Goal: Information Seeking & Learning: Learn about a topic

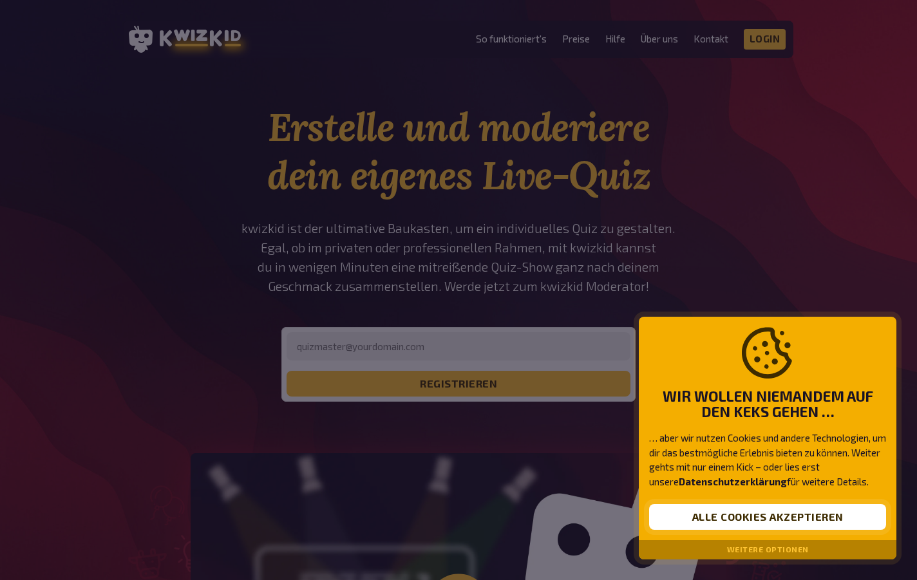
click at [760, 520] on button "Alle Cookies akzeptieren" at bounding box center [767, 517] width 237 height 26
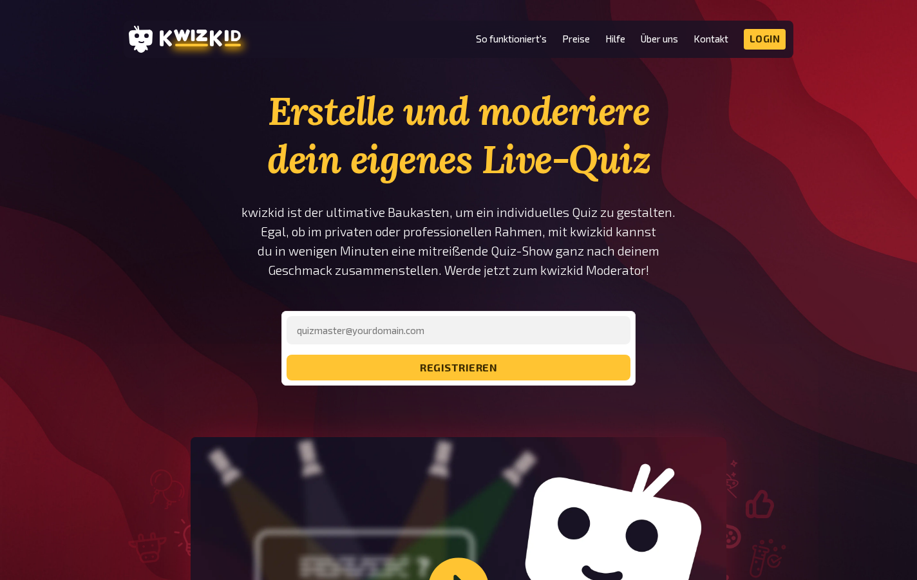
scroll to position [20, 0]
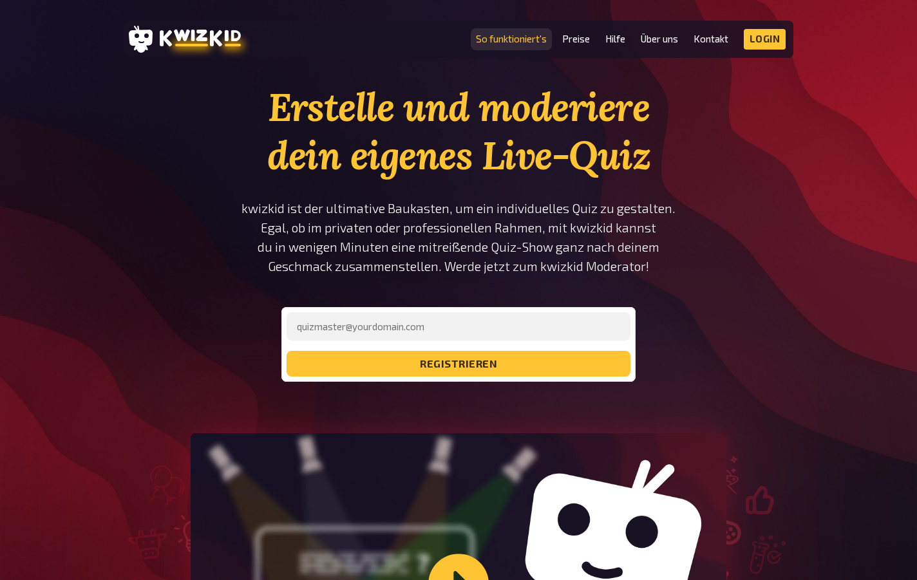
click at [514, 40] on link "So funktioniert's" at bounding box center [511, 38] width 71 height 11
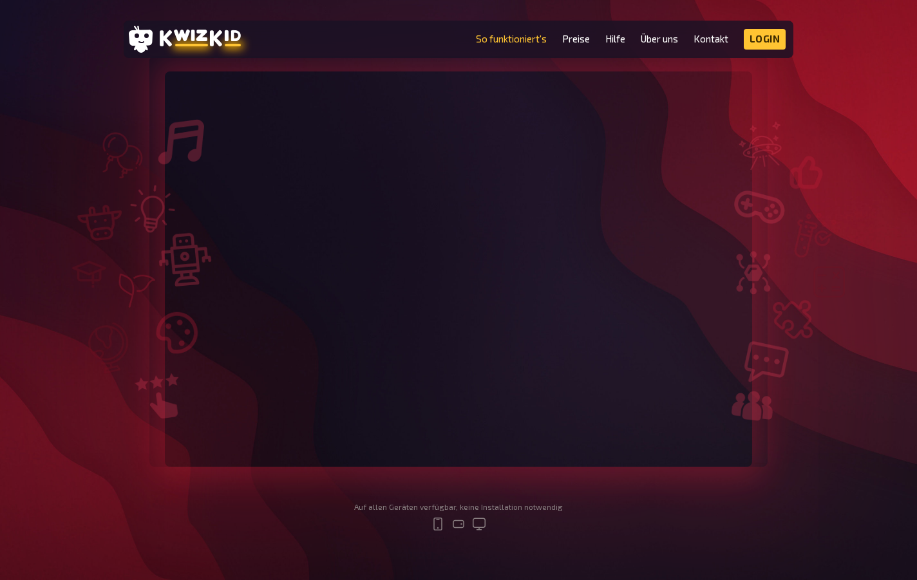
scroll to position [225, 0]
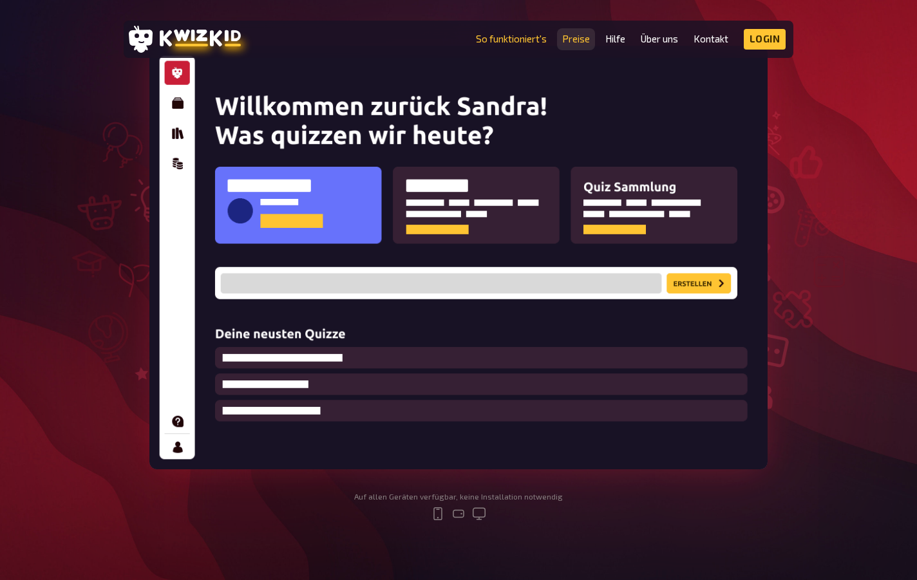
click at [577, 42] on link "Preise" at bounding box center [576, 38] width 28 height 11
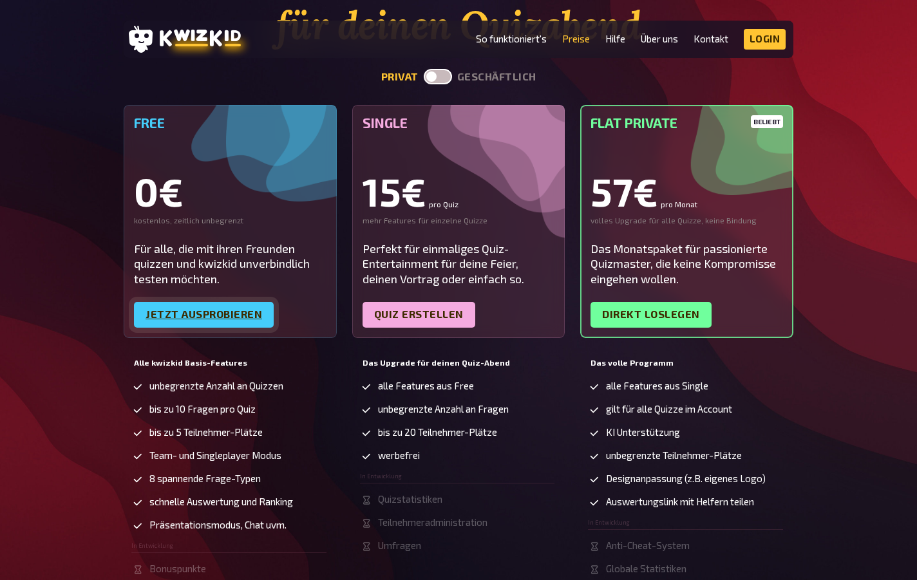
scroll to position [158, 0]
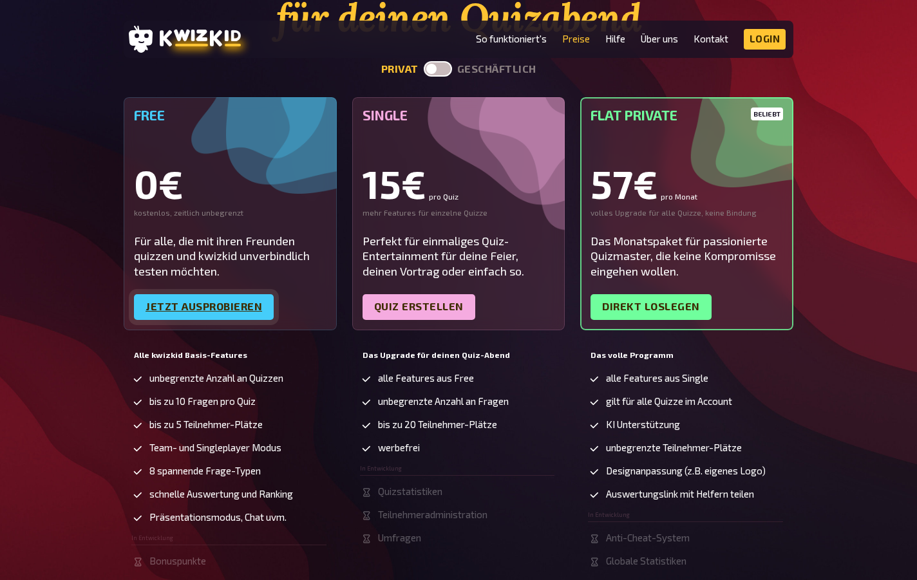
click at [203, 304] on link "Jetzt ausprobieren" at bounding box center [204, 307] width 140 height 26
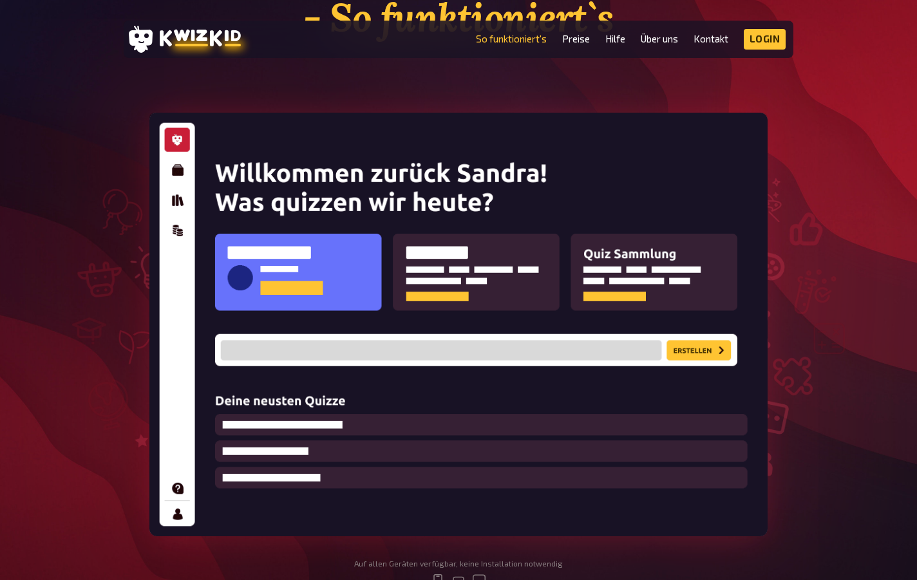
scroll to position [225, 0]
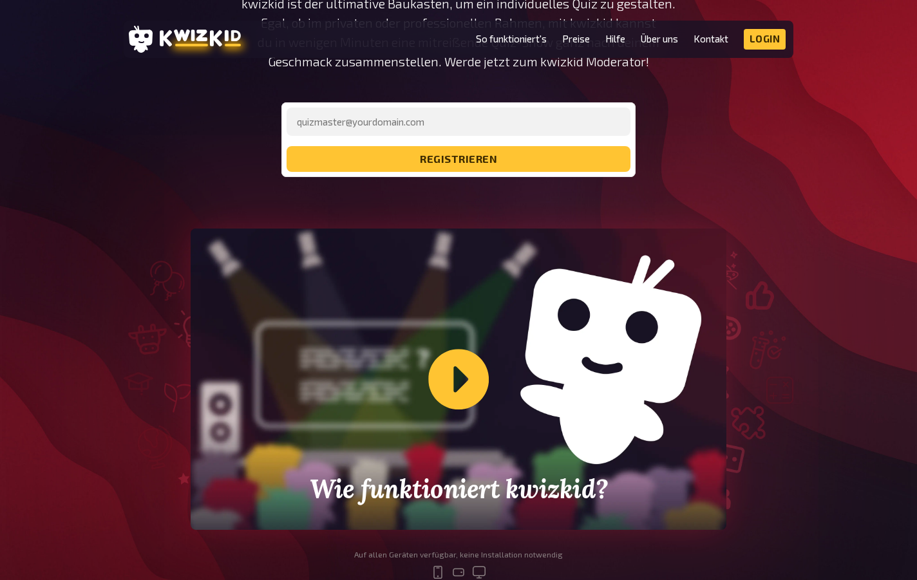
scroll to position [20, 0]
